Goal: Information Seeking & Learning: Learn about a topic

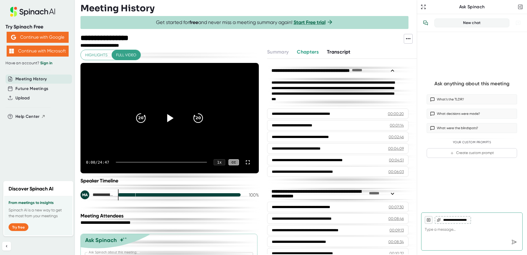
click at [167, 119] on icon at bounding box center [170, 118] width 6 height 8
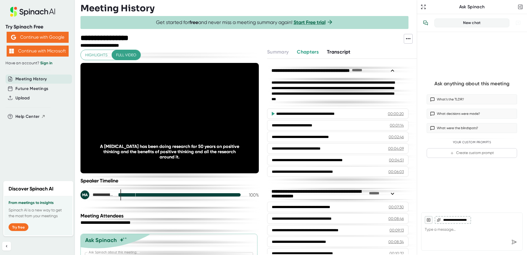
click at [123, 194] on div at bounding box center [123, 195] width 0 height 4
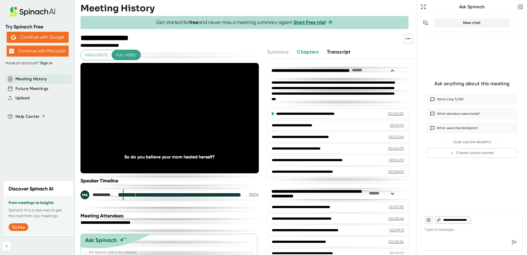
click at [128, 193] on div at bounding box center [128, 195] width 1 height 4
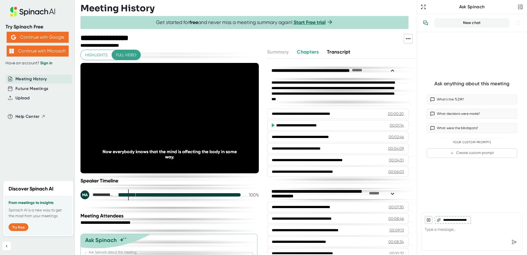
click at [125, 193] on div at bounding box center [126, 195] width 2 height 4
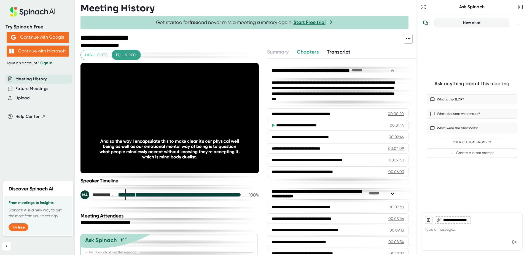
click at [124, 194] on div at bounding box center [124, 195] width 1 height 4
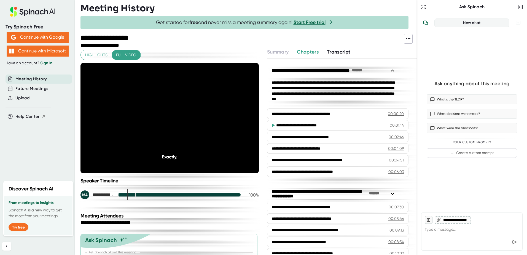
click at [128, 194] on div at bounding box center [128, 195] width 1 height 4
click at [133, 193] on div "**********" at bounding box center [170, 194] width 178 height 9
drag, startPoint x: 129, startPoint y: 199, endPoint x: 132, endPoint y: 198, distance: 3.8
click at [132, 198] on div "**********" at bounding box center [170, 194] width 178 height 9
click at [135, 194] on div at bounding box center [135, 195] width 1 height 4
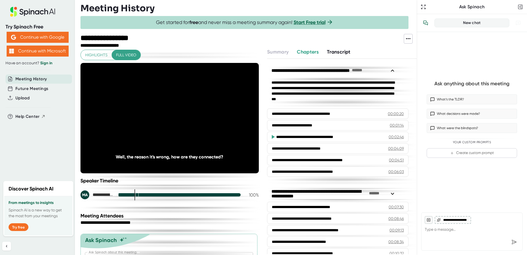
click at [138, 193] on div at bounding box center [137, 195] width 1 height 4
click at [149, 194] on div at bounding box center [149, 195] width 1 height 4
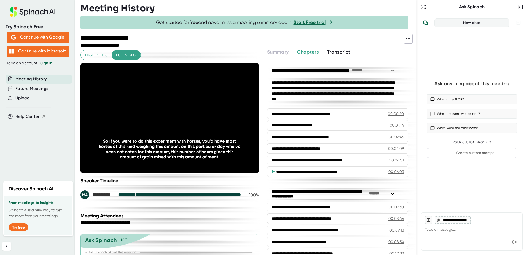
click at [160, 193] on div at bounding box center [160, 195] width 1 height 4
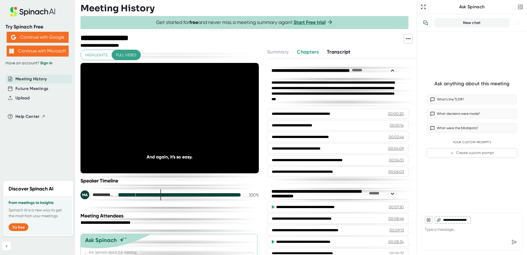
click at [171, 192] on div "**********" at bounding box center [170, 194] width 178 height 9
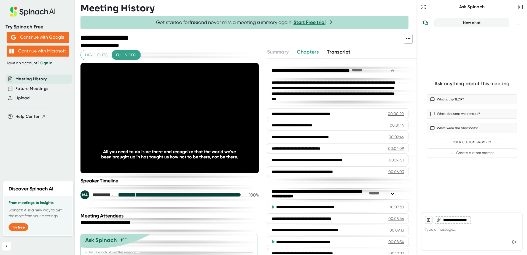
click at [186, 194] on div at bounding box center [186, 195] width 1 height 4
click at [208, 193] on div at bounding box center [208, 195] width 1 height 4
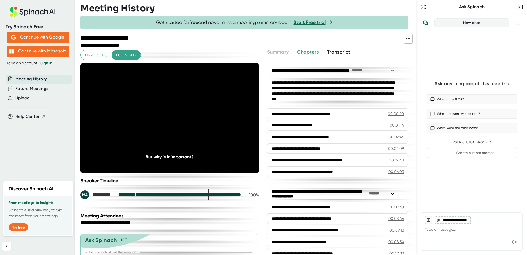
click at [215, 194] on div at bounding box center [215, 195] width 1 height 4
click at [221, 195] on div at bounding box center [179, 194] width 123 height 3
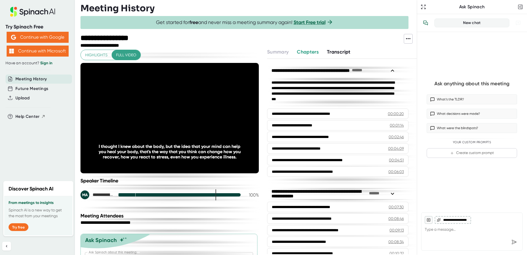
click at [228, 196] on div at bounding box center [228, 195] width 1 height 4
click at [217, 195] on div at bounding box center [217, 195] width 1 height 4
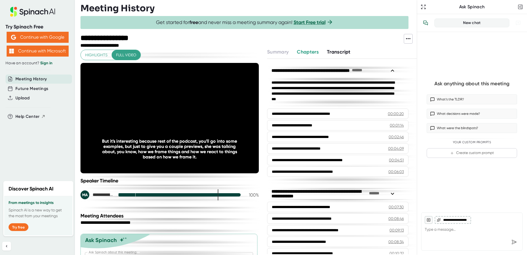
click at [223, 194] on div at bounding box center [223, 195] width 1 height 4
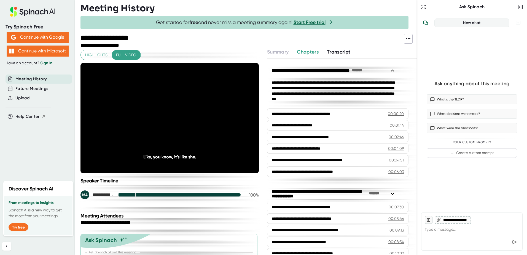
click at [231, 193] on div at bounding box center [231, 195] width 0 height 4
click at [235, 193] on div at bounding box center [235, 195] width 1 height 4
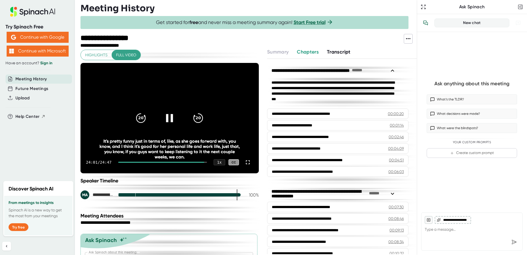
click at [175, 82] on video at bounding box center [170, 118] width 178 height 110
